Goal: Find contact information: Find contact information

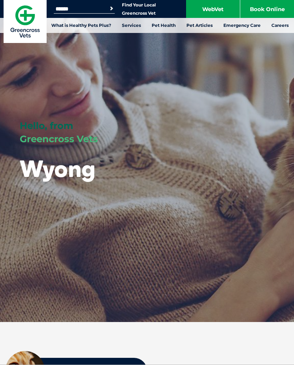
click at [263, 8] on link "Book Online" at bounding box center [267, 9] width 54 height 18
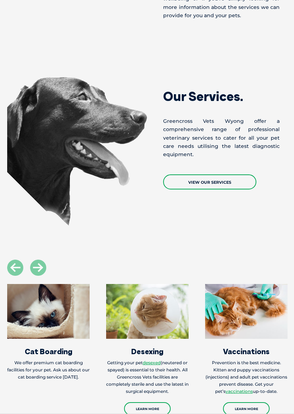
scroll to position [878, 0]
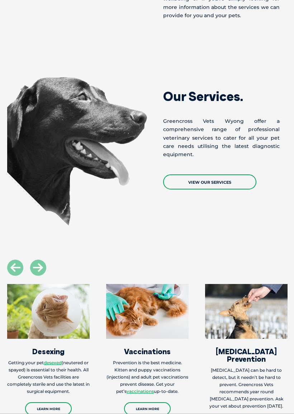
click at [252, 117] on p "Greencross Vets Wyong offer a comprehensive range of professional veterinary se…" at bounding box center [221, 138] width 116 height 42
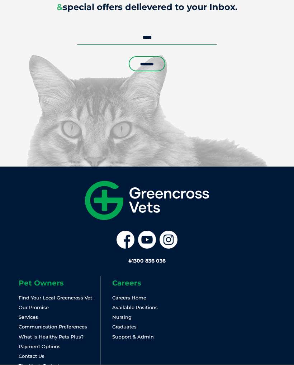
scroll to position [1925, 0]
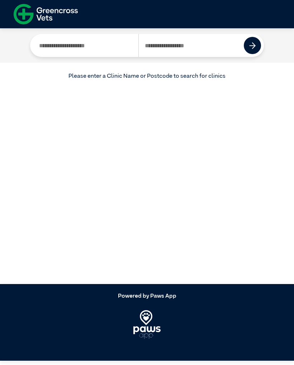
click at [62, 39] on input "Search by Clinic Name" at bounding box center [85, 45] width 105 height 23
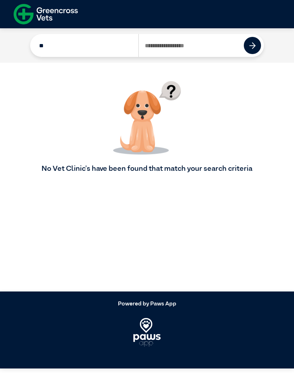
type input "*"
type input "*****"
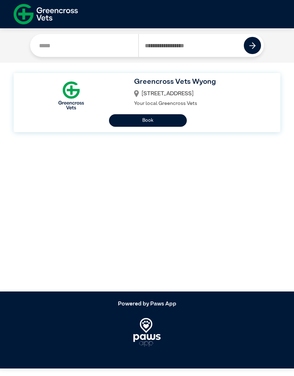
click at [164, 119] on button "Book" at bounding box center [148, 120] width 78 height 13
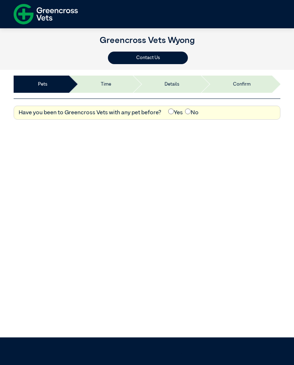
click at [165, 61] on button "Contact Us" at bounding box center [148, 58] width 80 height 13
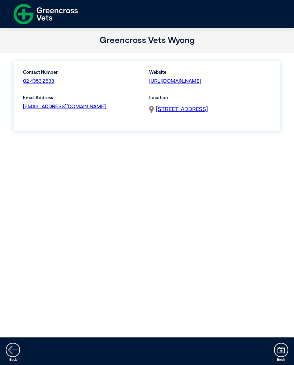
click at [82, 104] on link "[EMAIL_ADDRESS][DOMAIN_NAME]" at bounding box center [64, 106] width 83 height 5
